Goal: Information Seeking & Learning: Find specific page/section

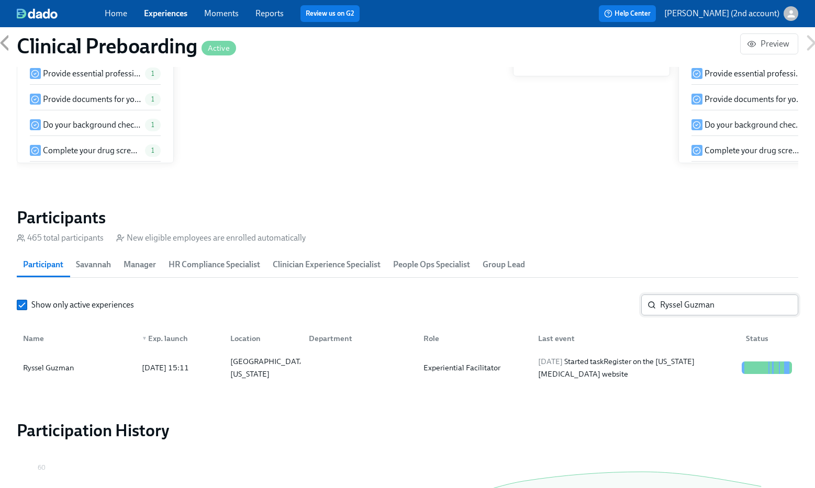
scroll to position [0, 12937]
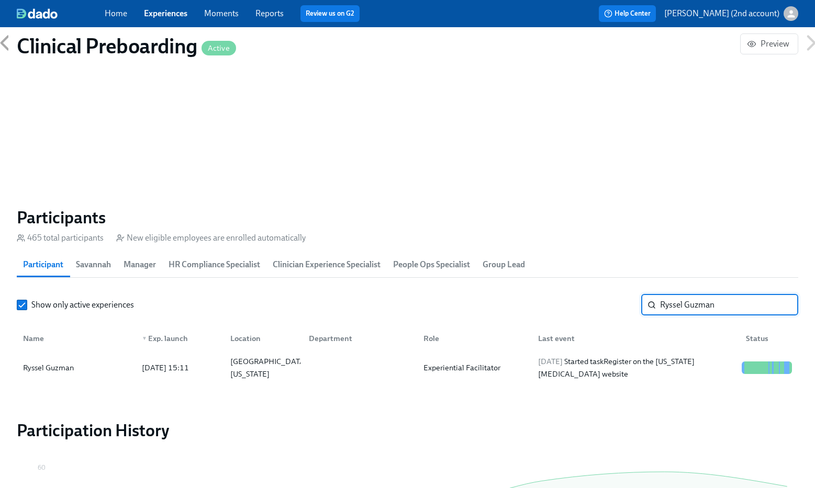
click at [703, 300] on input "Ryssel Guzman" at bounding box center [729, 305] width 138 height 21
drag, startPoint x: 703, startPoint y: 300, endPoint x: 660, endPoint y: 307, distance: 43.5
click at [660, 307] on input "Ryssel Guzman" at bounding box center [729, 305] width 138 height 21
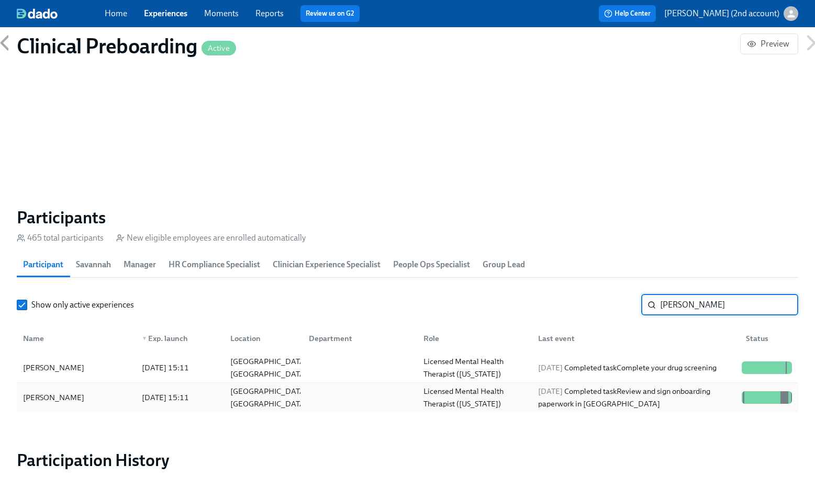
type input "[PERSON_NAME]"
click at [518, 393] on div "Licensed Mental Health Therapist ([US_STATE])" at bounding box center [474, 397] width 110 height 25
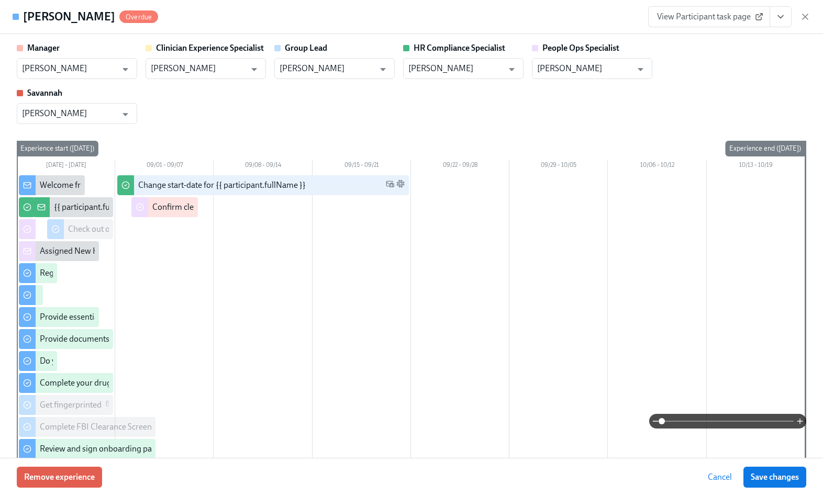
click at [777, 20] on icon "View task page" at bounding box center [780, 17] width 10 height 10
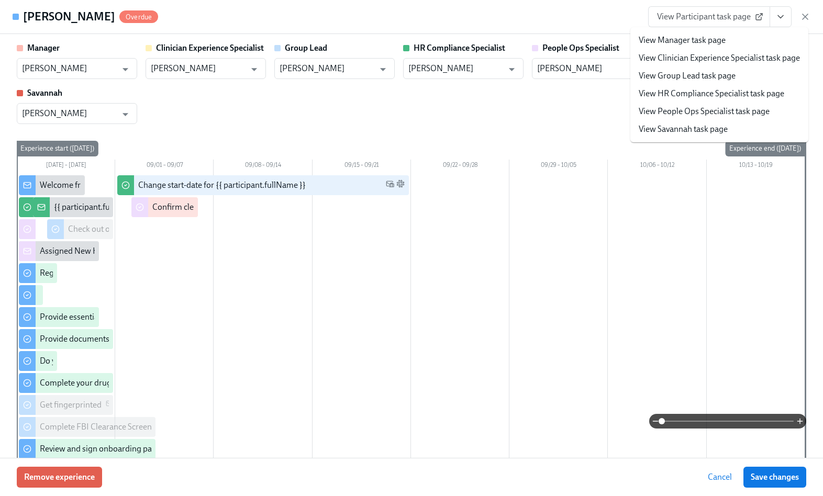
click at [718, 113] on link "View People Ops Specialist task page" at bounding box center [704, 112] width 131 height 12
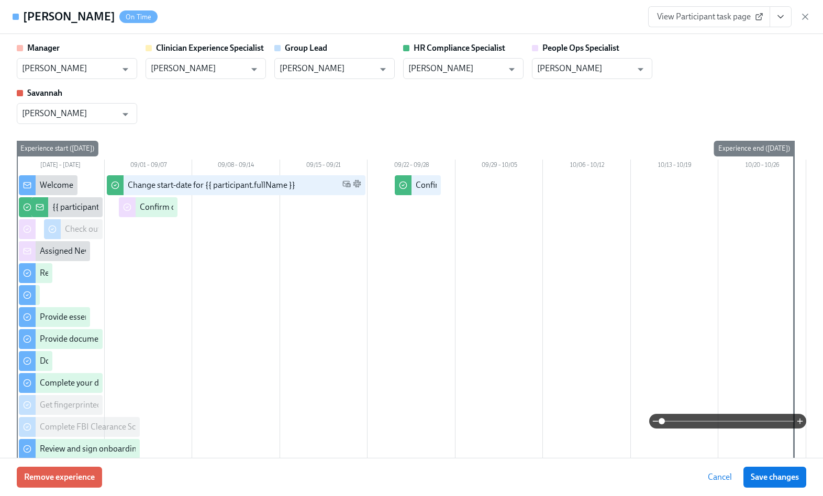
drag, startPoint x: 809, startPoint y: 17, endPoint x: 713, endPoint y: 1, distance: 96.6
click at [808, 17] on icon "button" at bounding box center [805, 17] width 10 height 10
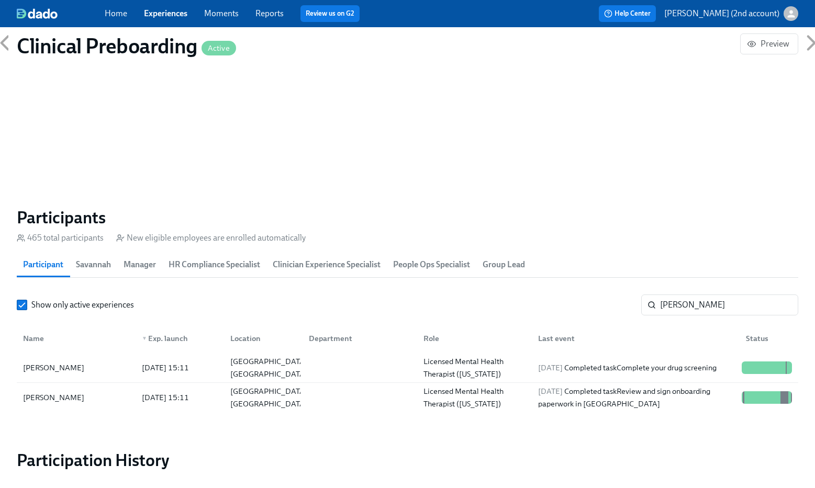
scroll to position [0, 12937]
click at [164, 11] on link "Experiences" at bounding box center [165, 13] width 43 height 10
click at [168, 16] on link "Experiences" at bounding box center [165, 13] width 43 height 10
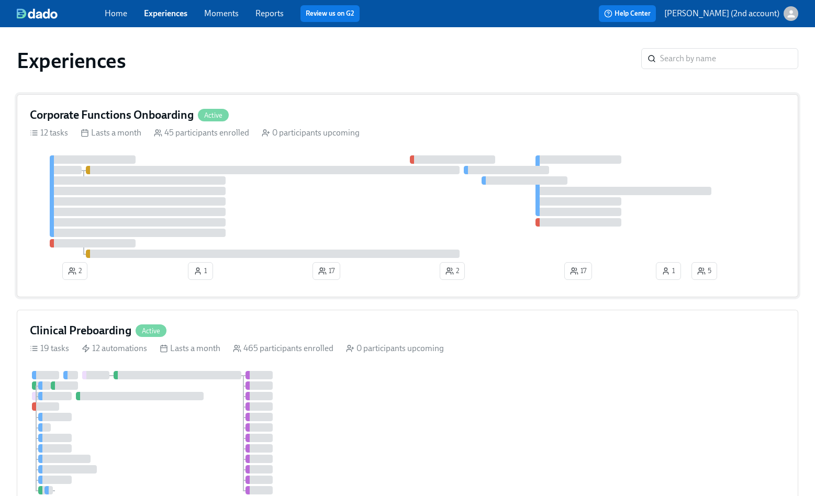
click at [205, 221] on div at bounding box center [138, 222] width 176 height 8
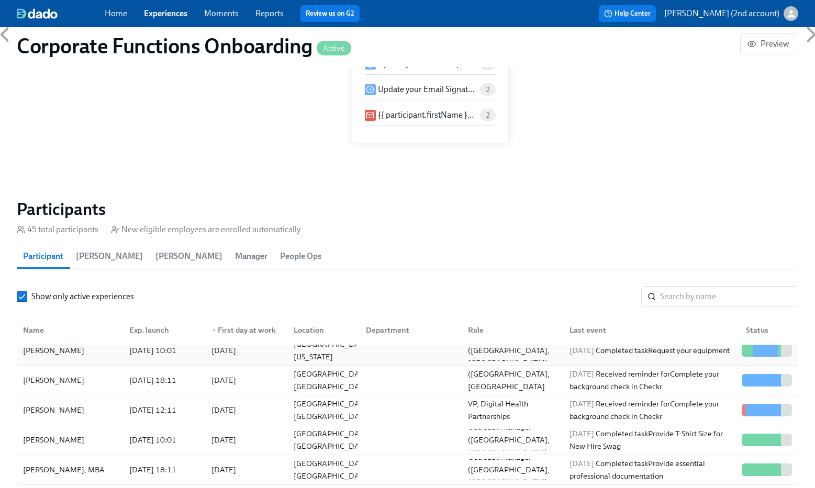
scroll to position [20, 0]
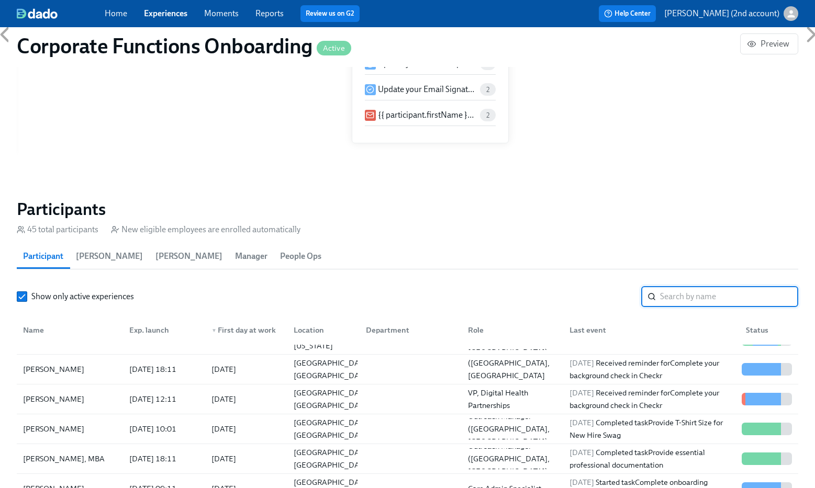
click at [674, 297] on input "search" at bounding box center [729, 296] width 138 height 21
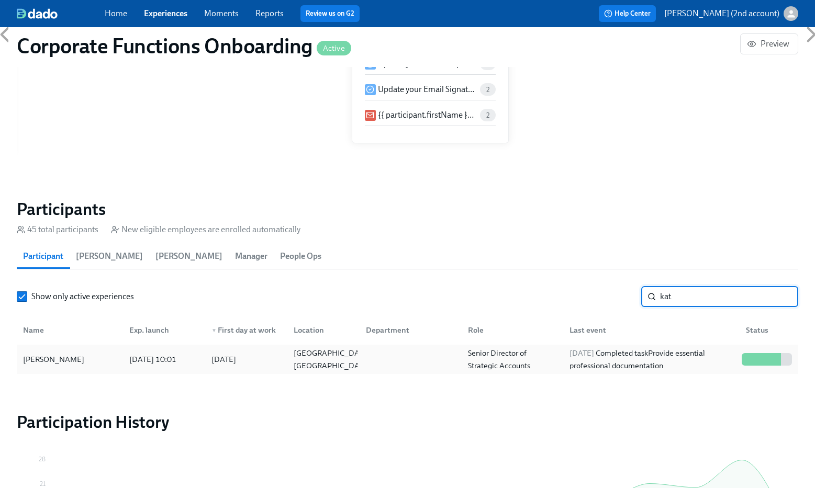
type input "kat"
click at [93, 361] on div "[PERSON_NAME]" at bounding box center [70, 359] width 102 height 21
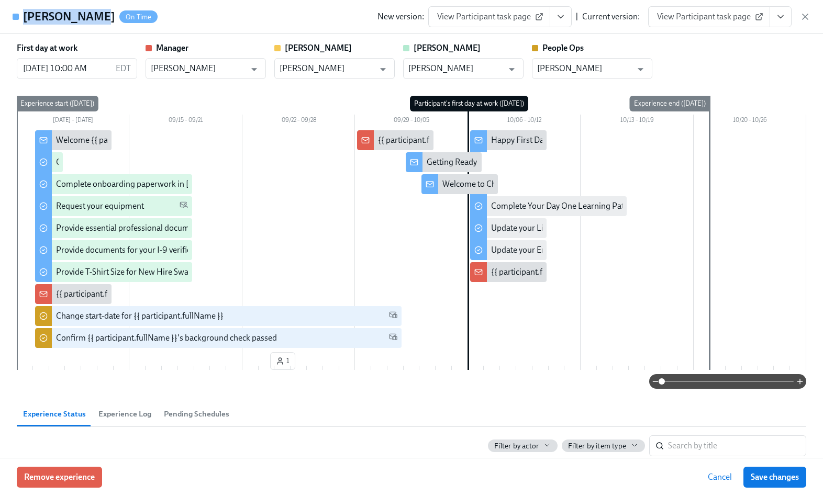
drag, startPoint x: 82, startPoint y: 18, endPoint x: 20, endPoint y: 15, distance: 61.8
click at [20, 15] on div "[PERSON_NAME] On Time" at bounding box center [85, 17] width 145 height 16
copy div "[PERSON_NAME]"
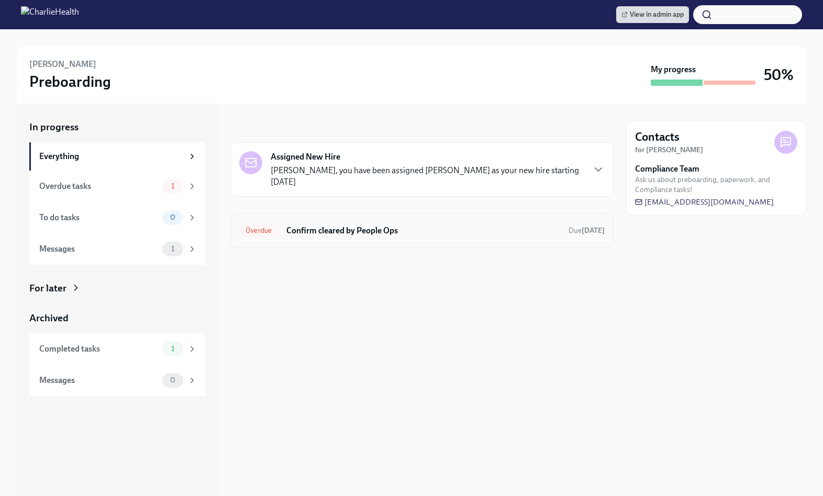
click at [420, 221] on div "Overdue Confirm cleared by People Ops Due [DATE]" at bounding box center [421, 231] width 383 height 35
click at [420, 222] on div "Overdue Confirm cleared by People Ops Due [DATE]" at bounding box center [421, 231] width 383 height 35
click at [421, 225] on h6 "Confirm cleared by People Ops" at bounding box center [423, 231] width 274 height 12
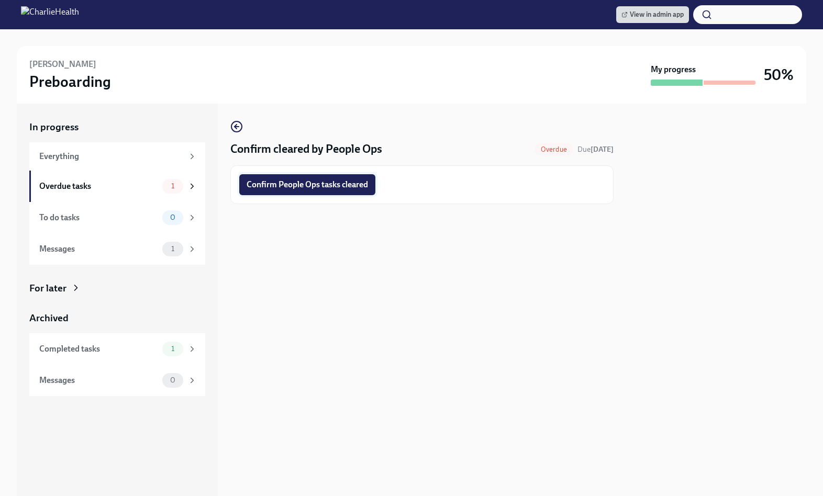
click at [311, 186] on span "Confirm People Ops tasks cleared" at bounding box center [307, 185] width 121 height 10
